Goal: Task Accomplishment & Management: Complete application form

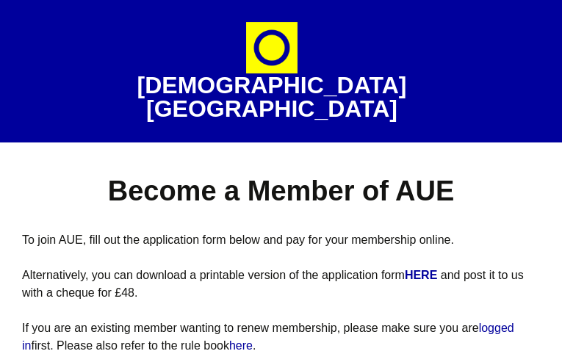
select select
type input "lnmIgJJnXnBsRPP"
type input "MlUzzBTn"
type input "[EMAIL_ADDRESS][DOMAIN_NAME]"
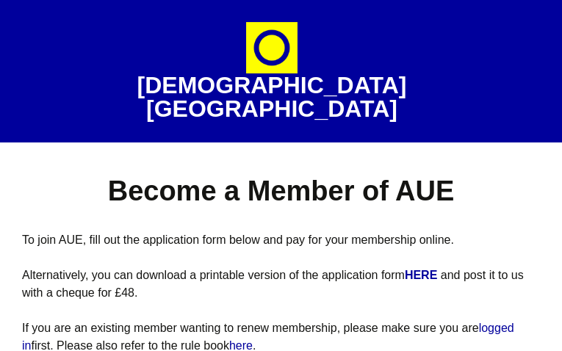
type input "2192830654"
type input "gsTpDDWcKIGQ"
type input "HhRTEJSkbGN"
type input "VWgPQccWOZuGhHrL"
type input "CKSyJgfMV"
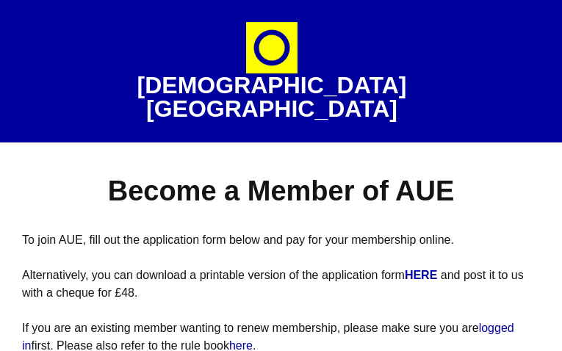
select select "Yorkshire and the Humber"
select select "represented_by_gallery"
select select "National Press"
radio input "true"
select select
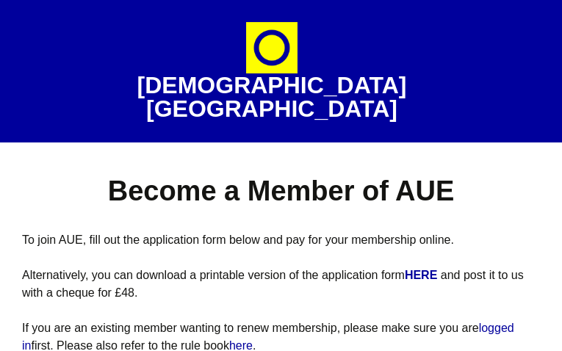
select select
type input "ieeLUnjS"
type input "DHOxAyujAw"
type input "fahawuyiquna41@gmail.com"
type input "4791346273"
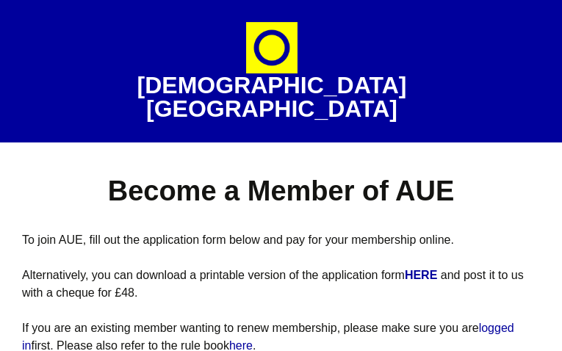
type input "GKADVDfsyL"
type input "kBkSiqyYT"
type input "BInjSrbh"
type input "zQIjhACqwytxZJ"
select select "West Midlands"
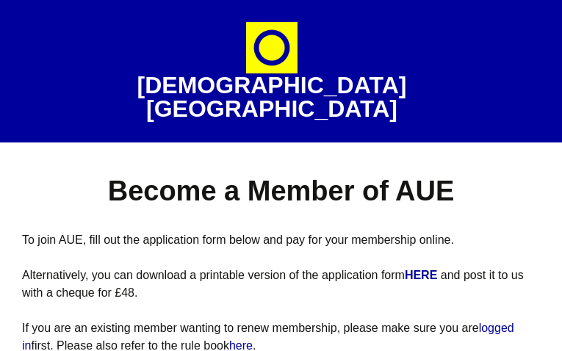
select select "artwork_public_collection"
select select "Specialist arts press"
